Goal: Task Accomplishment & Management: Use online tool/utility

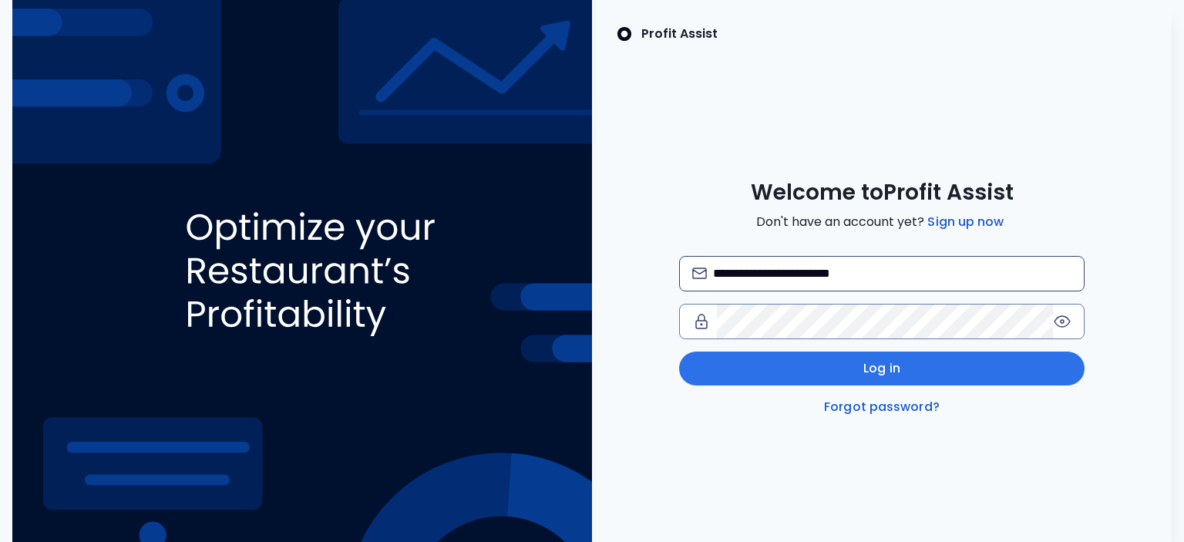
type input "**********"
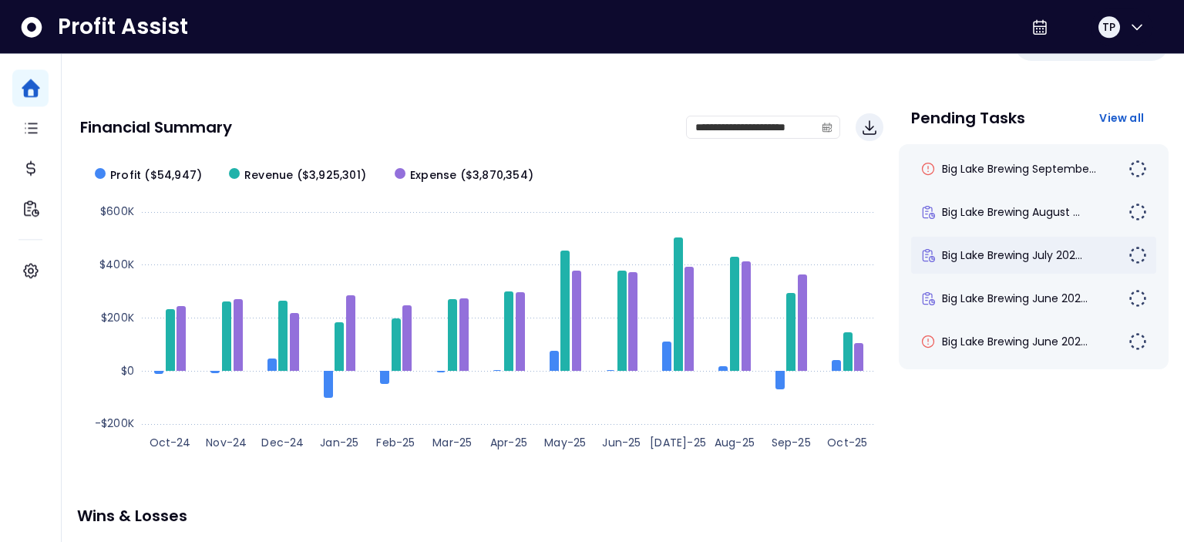
scroll to position [18, 0]
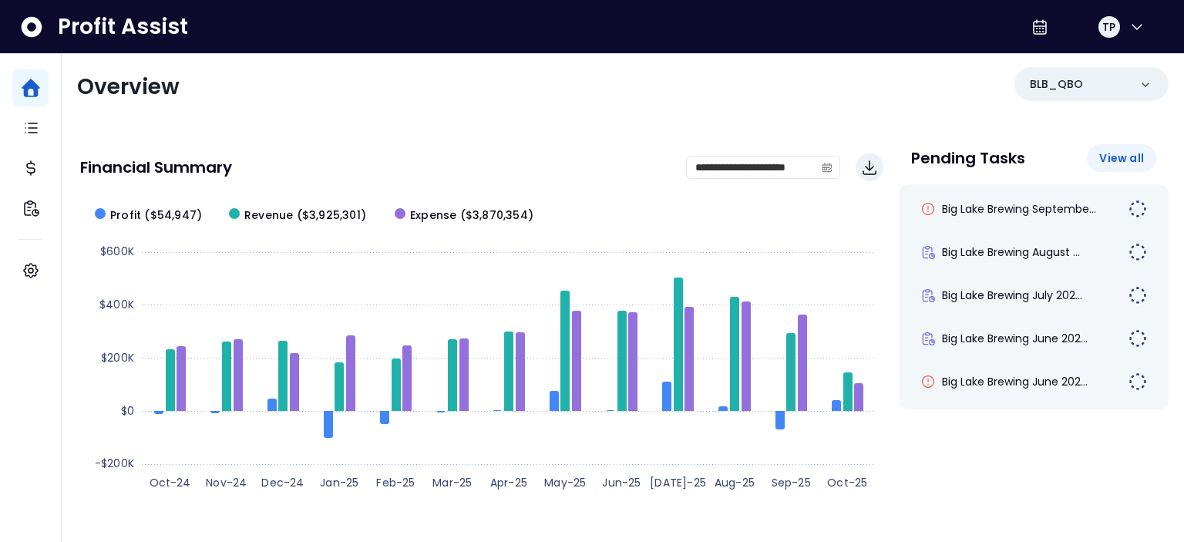
click at [1134, 156] on span "View all" at bounding box center [1121, 157] width 45 height 15
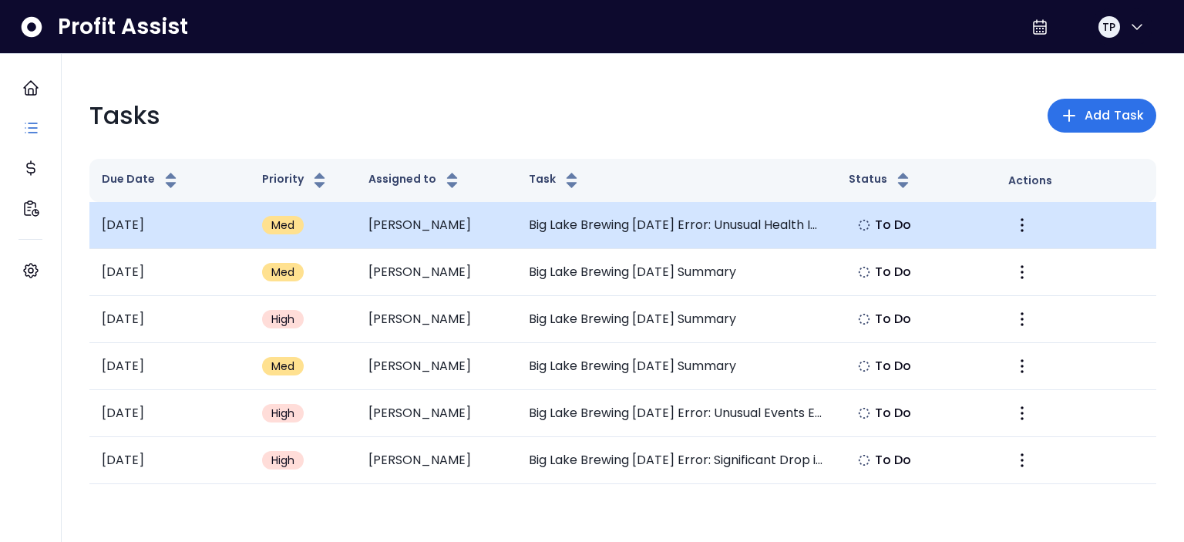
click at [182, 230] on td "[DATE]" at bounding box center [169, 225] width 160 height 47
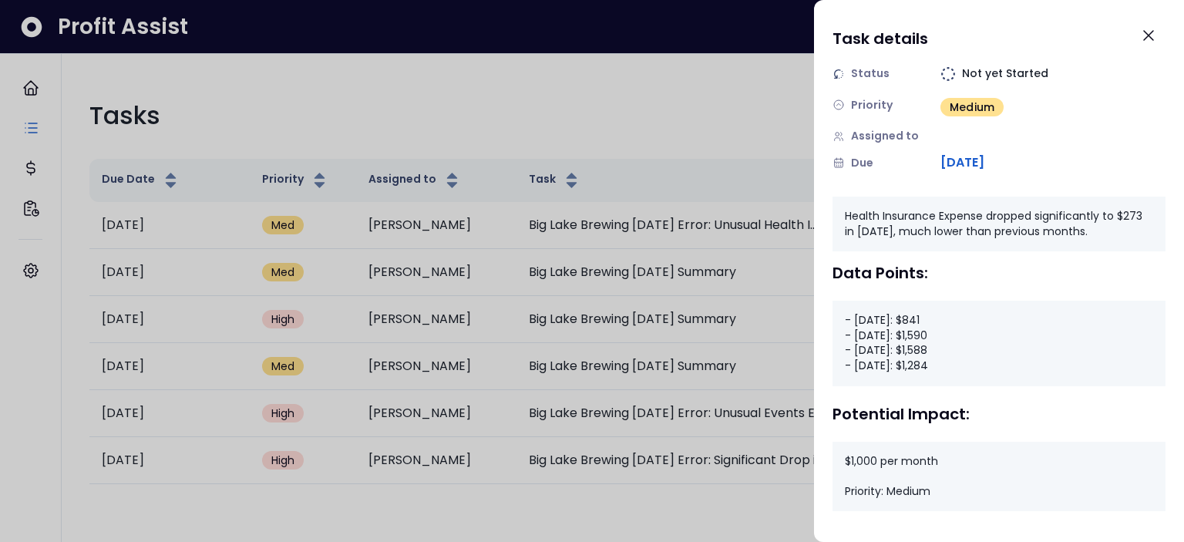
scroll to position [107, 0]
click at [686, 118] on div at bounding box center [592, 271] width 1184 height 542
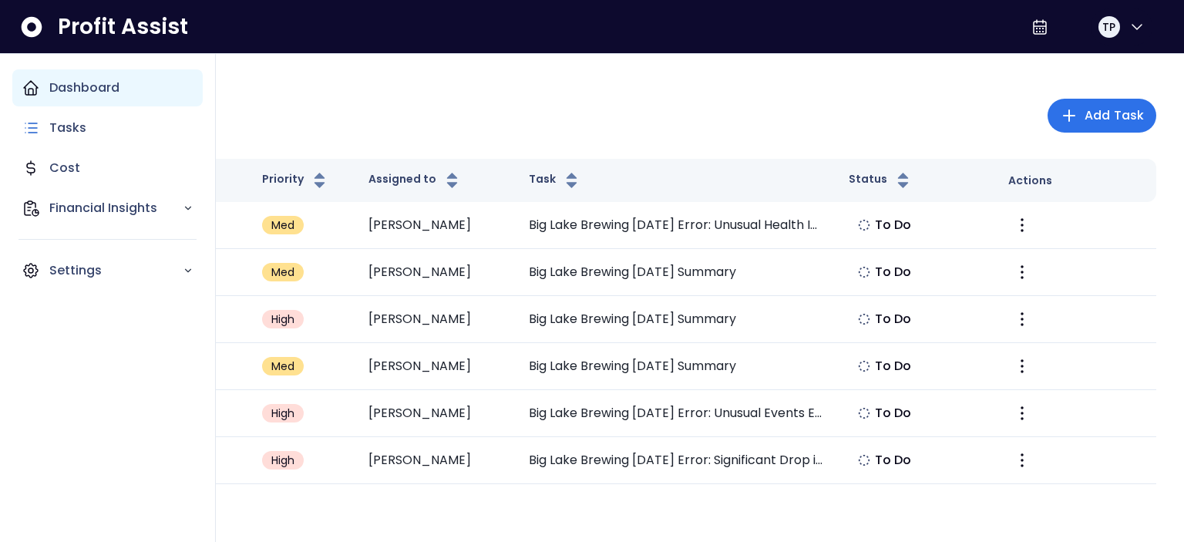
click at [86, 87] on p "Dashboard" at bounding box center [84, 88] width 70 height 18
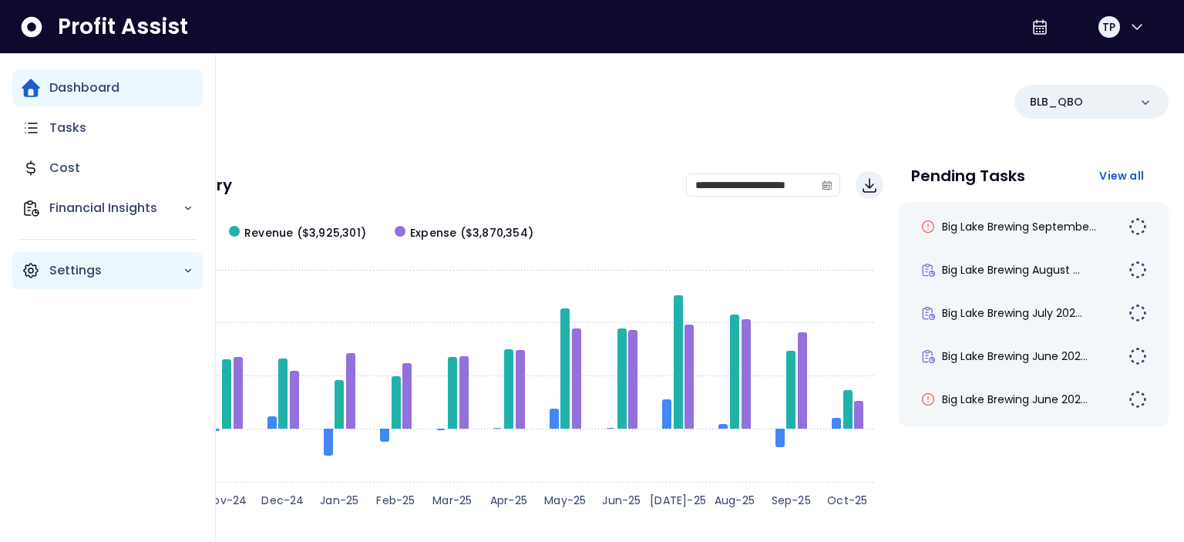
click at [82, 275] on p "Settings" at bounding box center [115, 270] width 133 height 18
